Goal: Navigation & Orientation: Go to known website

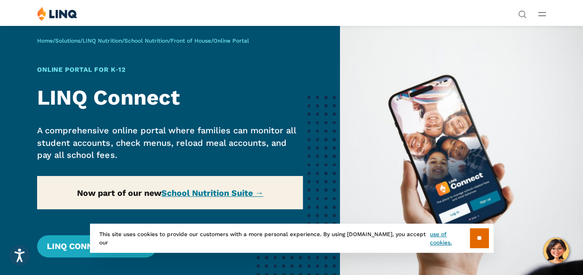
click at [436, 167] on link "Login" at bounding box center [452, 171] width 32 height 8
